Goal: Navigation & Orientation: Find specific page/section

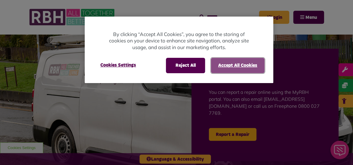
click at [243, 66] on button "Accept All Cookies" at bounding box center [238, 65] width 54 height 15
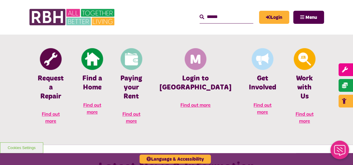
scroll to position [237, 0]
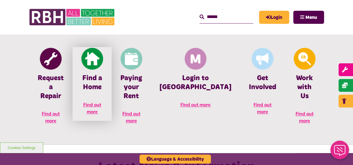
click at [103, 69] on img at bounding box center [92, 59] width 22 height 22
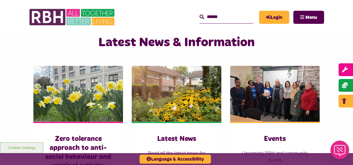
scroll to position [363, 0]
